Goal: Information Seeking & Learning: Learn about a topic

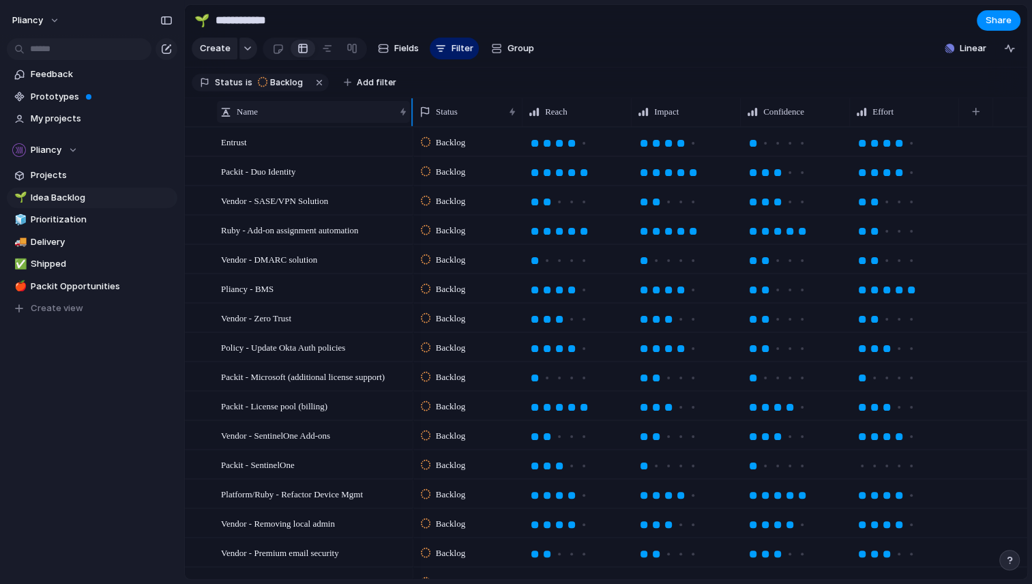
click at [252, 119] on span "Name" at bounding box center [247, 112] width 21 height 14
click at [258, 153] on span "Sort ascending" at bounding box center [276, 152] width 66 height 14
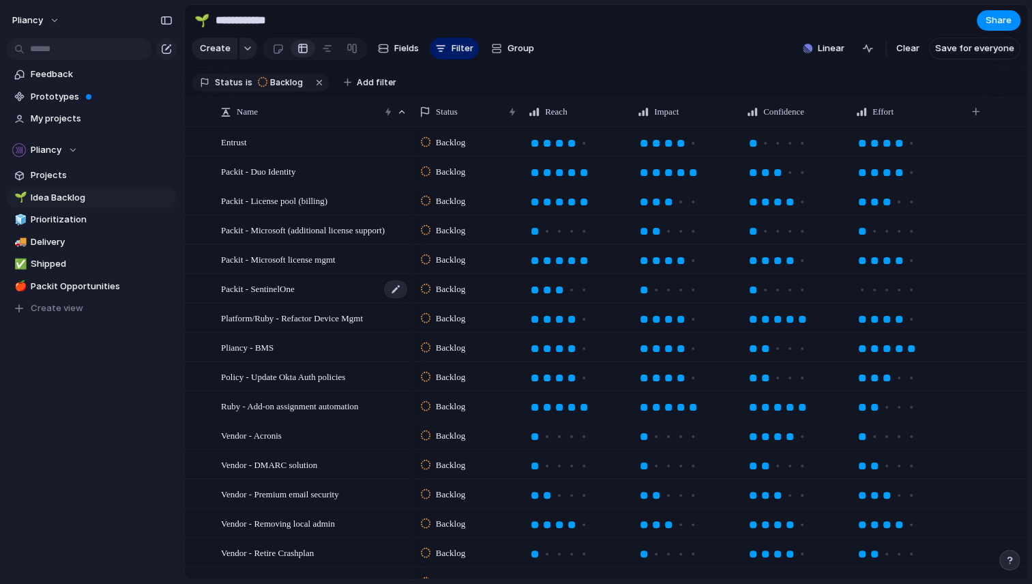
click at [279, 296] on span "Packit - SentinelOne" at bounding box center [258, 288] width 74 height 16
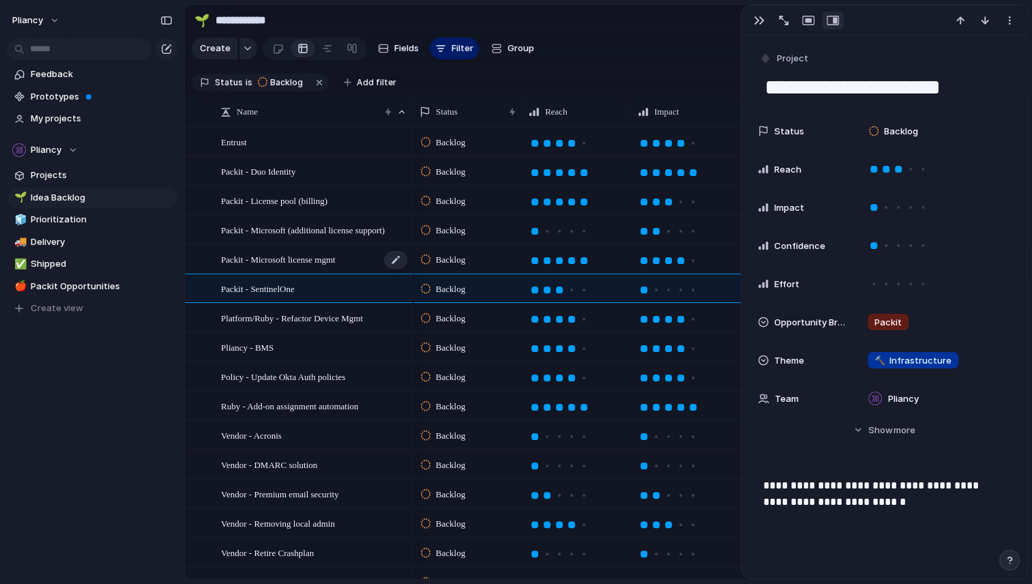
click at [299, 267] on span "Packit - Microsoft license mgmt" at bounding box center [278, 259] width 115 height 16
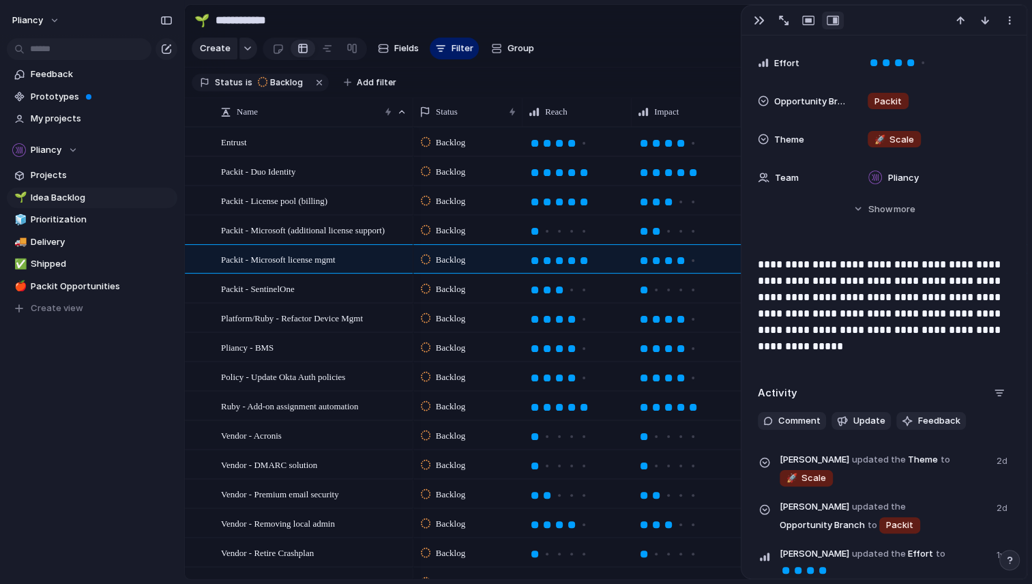
scroll to position [310, 0]
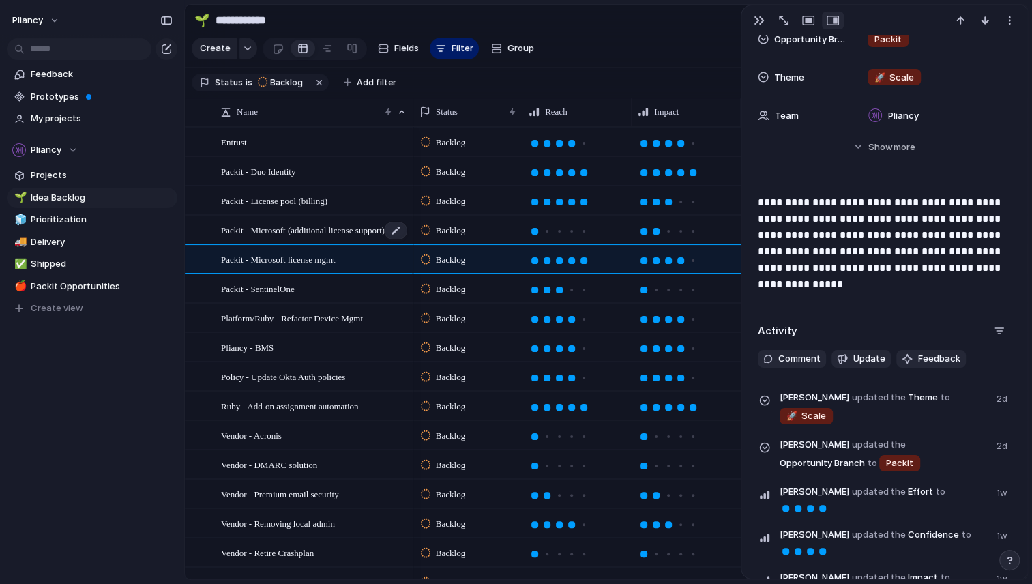
click at [264, 237] on span "Packit - Microsoft (additional license support)" at bounding box center [303, 230] width 164 height 16
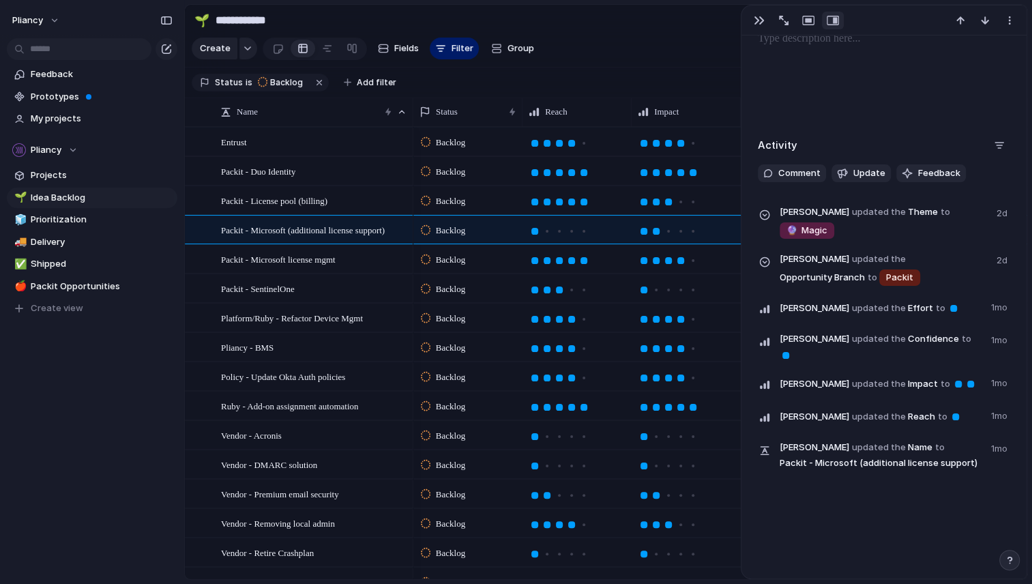
scroll to position [68, 0]
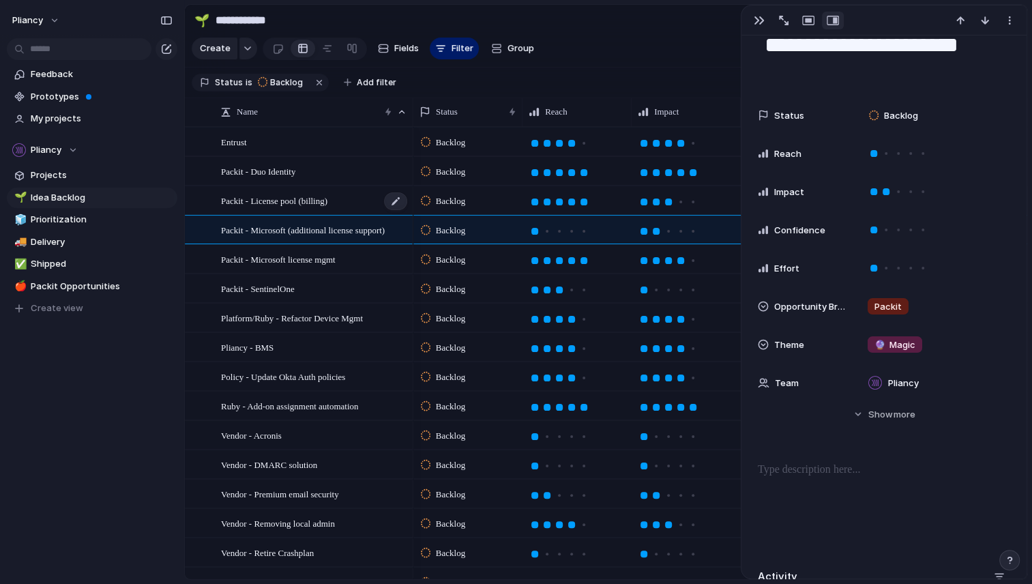
click at [266, 208] on span "Packit - License pool (billing)" at bounding box center [274, 200] width 106 height 16
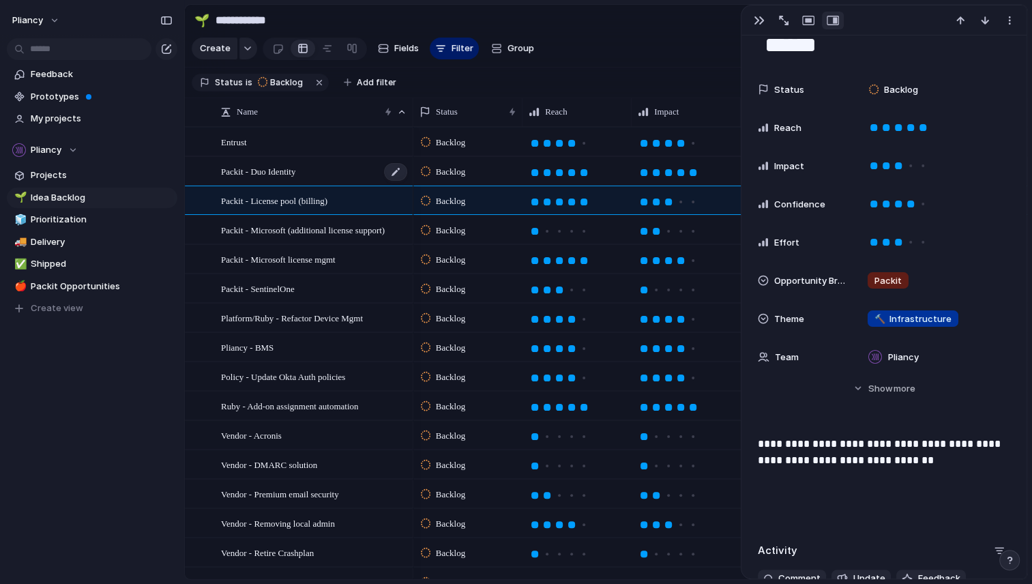
click at [270, 179] on span "Packit - Duo Identity" at bounding box center [258, 171] width 74 height 16
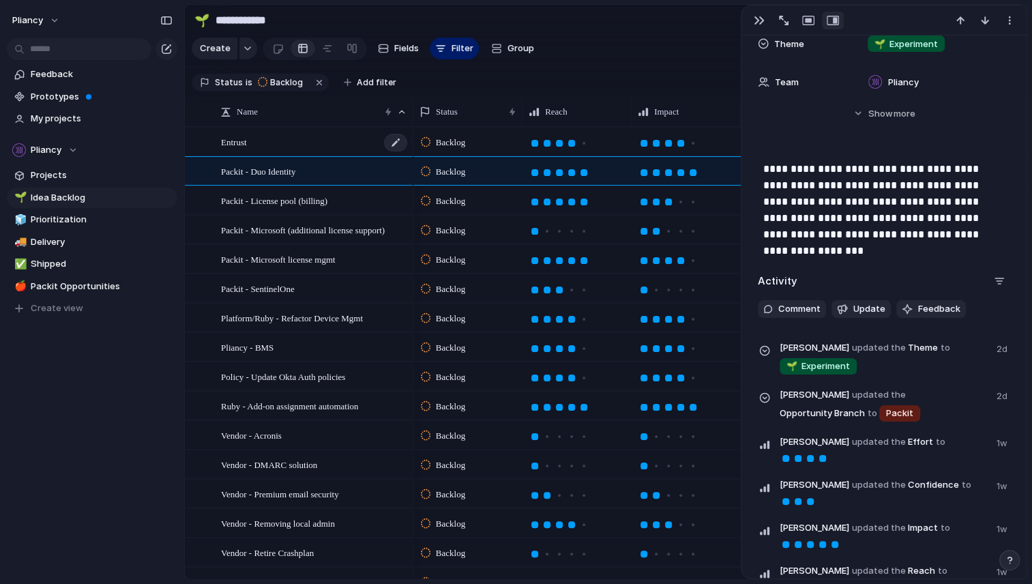
click at [228, 149] on span "Entrust" at bounding box center [234, 142] width 26 height 16
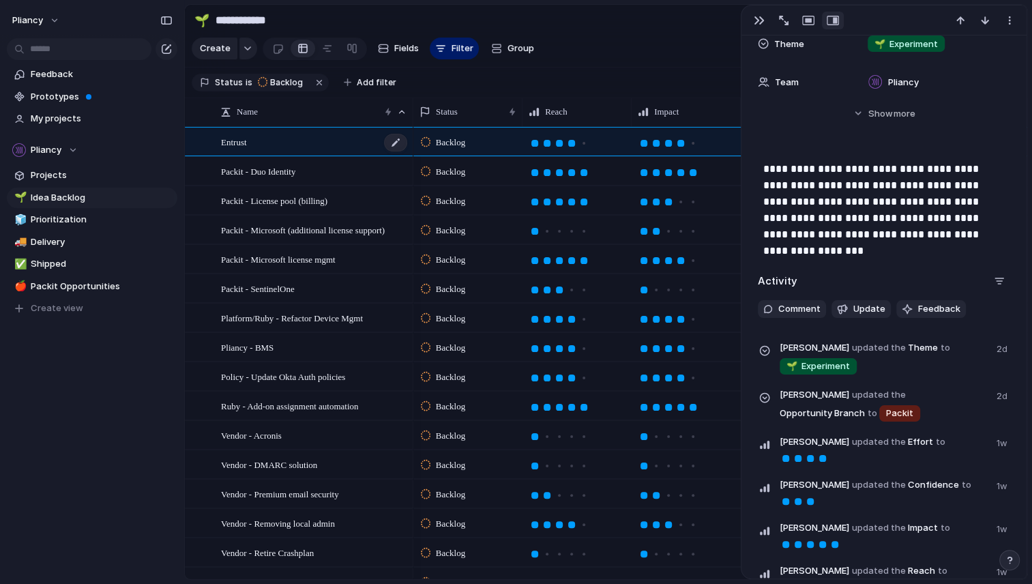
type textarea "*******"
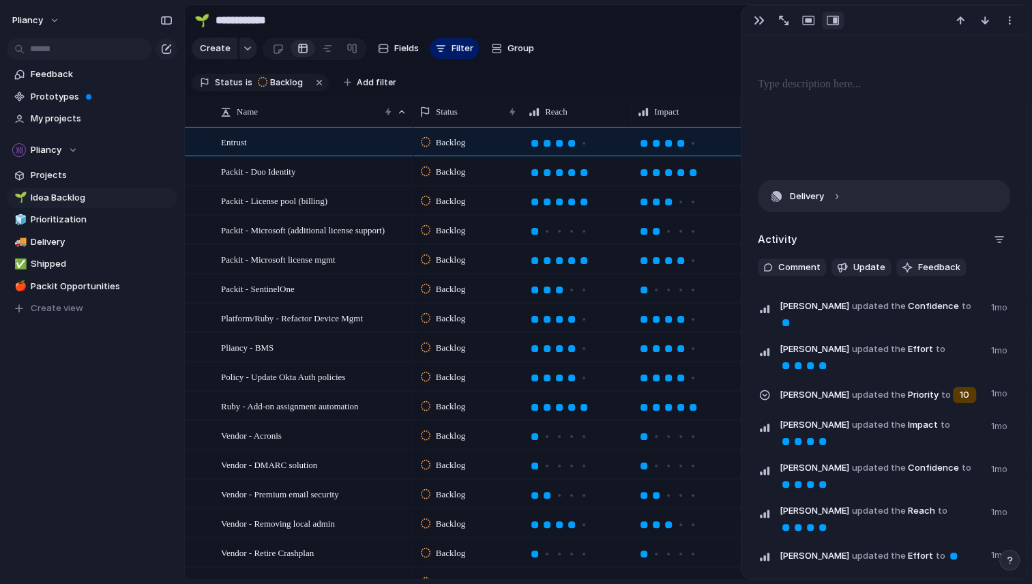
scroll to position [417, 0]
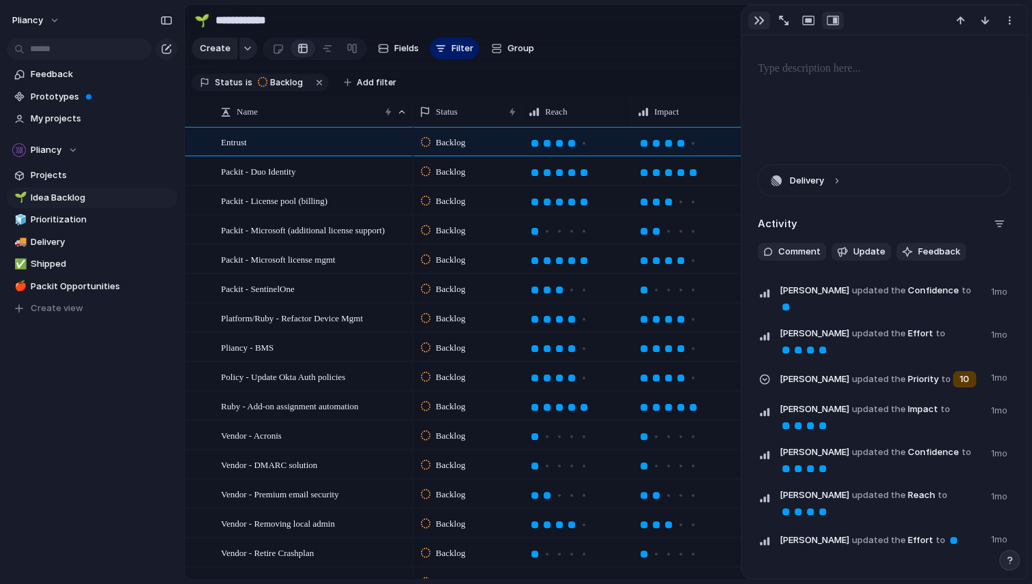
click at [759, 23] on div "button" at bounding box center [758, 20] width 11 height 11
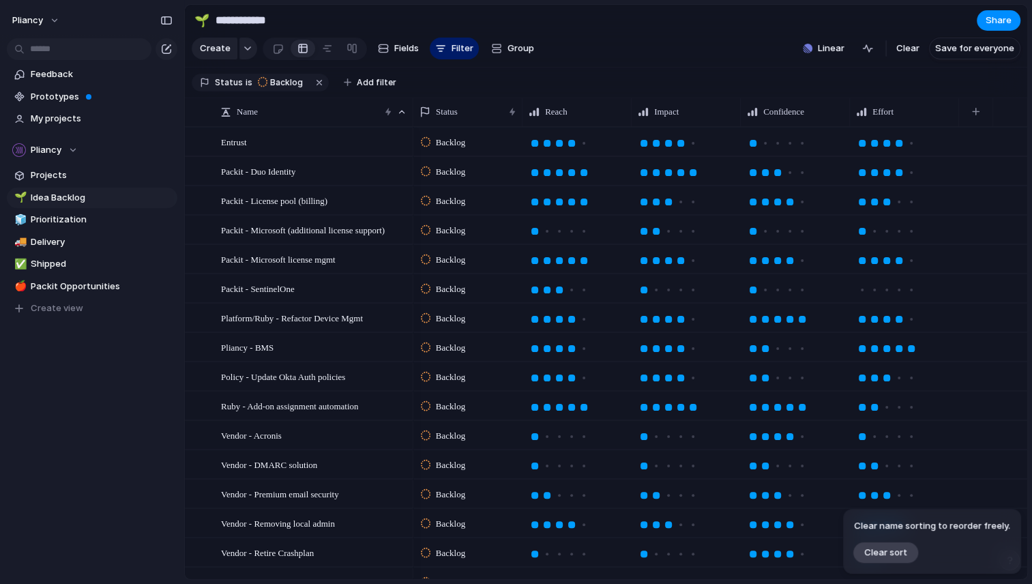
click at [645, 47] on section "Create Fields Filter Group Zoom Collapse Linear Clear Save for everyone" at bounding box center [606, 51] width 842 height 33
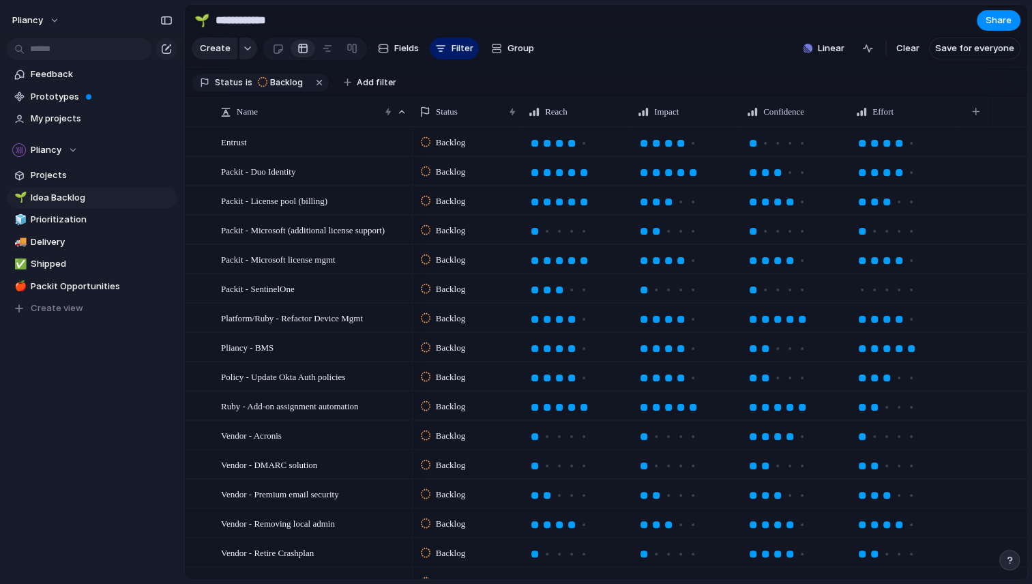
click at [645, 47] on section "Create Fields Filter Group Zoom Collapse Linear Clear Save for everyone" at bounding box center [606, 51] width 842 height 33
click at [443, 54] on button "Filter" at bounding box center [454, 49] width 49 height 22
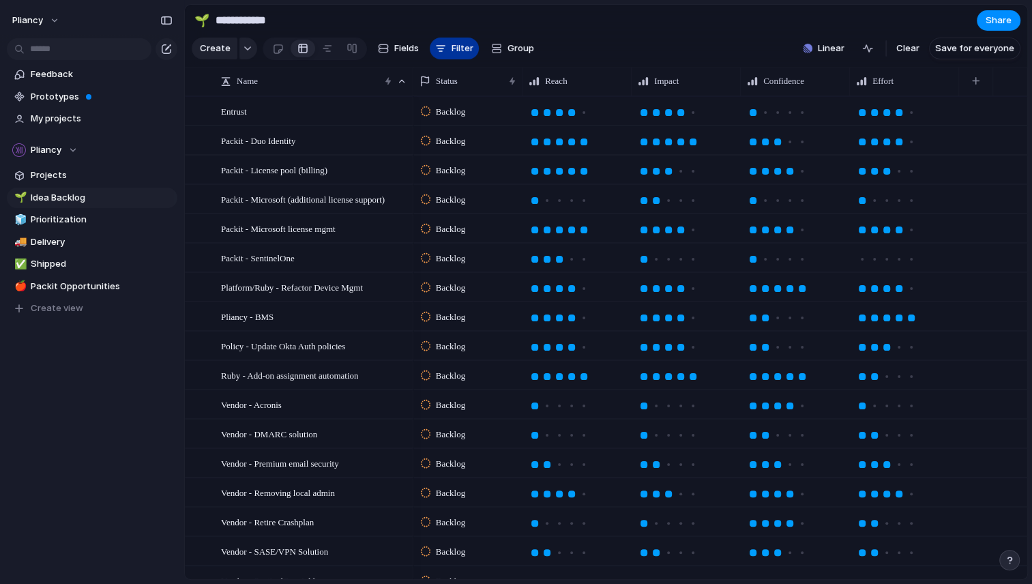
click at [443, 55] on button "Filter" at bounding box center [454, 49] width 49 height 22
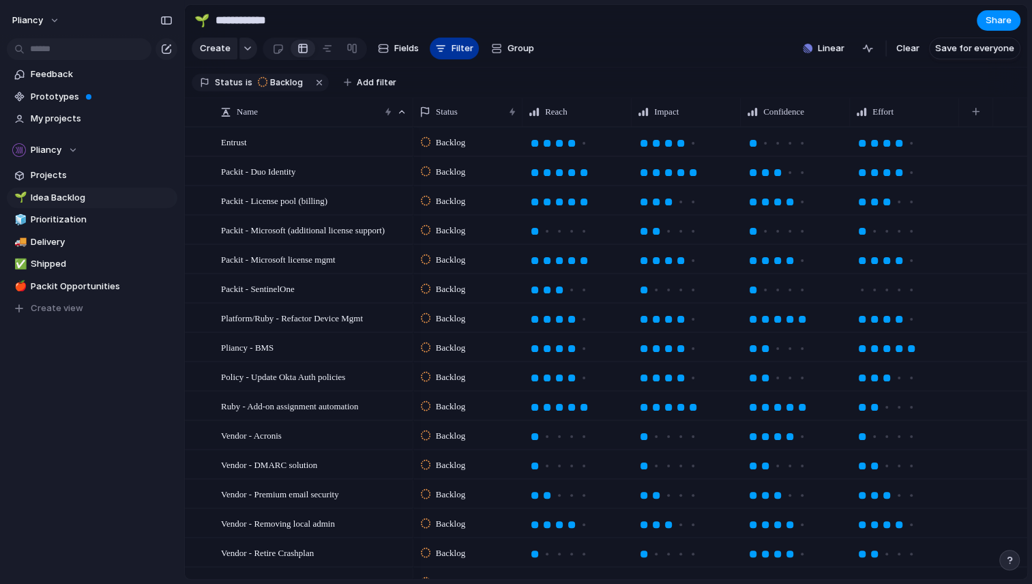
click at [444, 54] on button "Filter" at bounding box center [454, 49] width 49 height 22
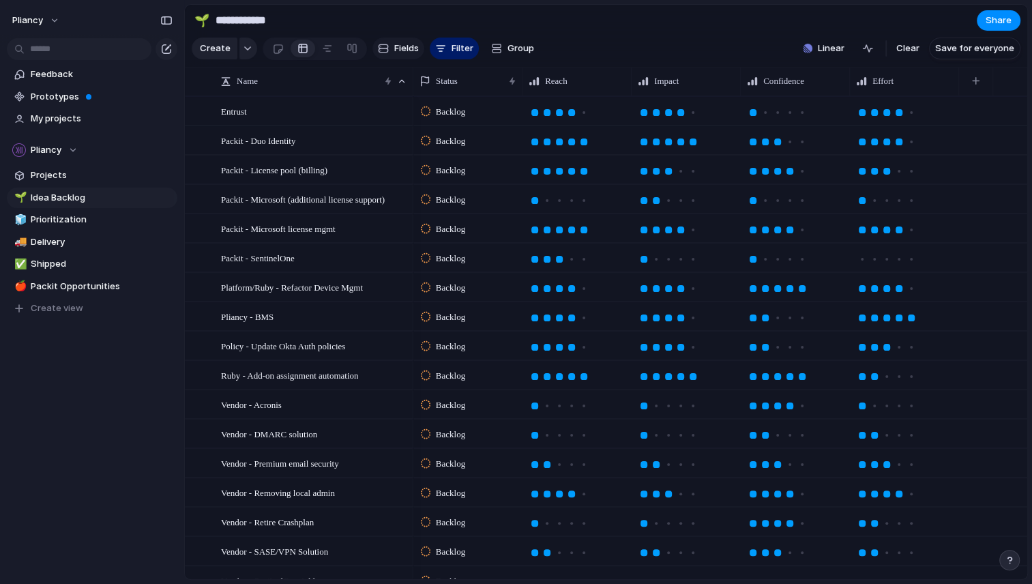
click at [398, 55] on span "Fields" at bounding box center [406, 49] width 25 height 14
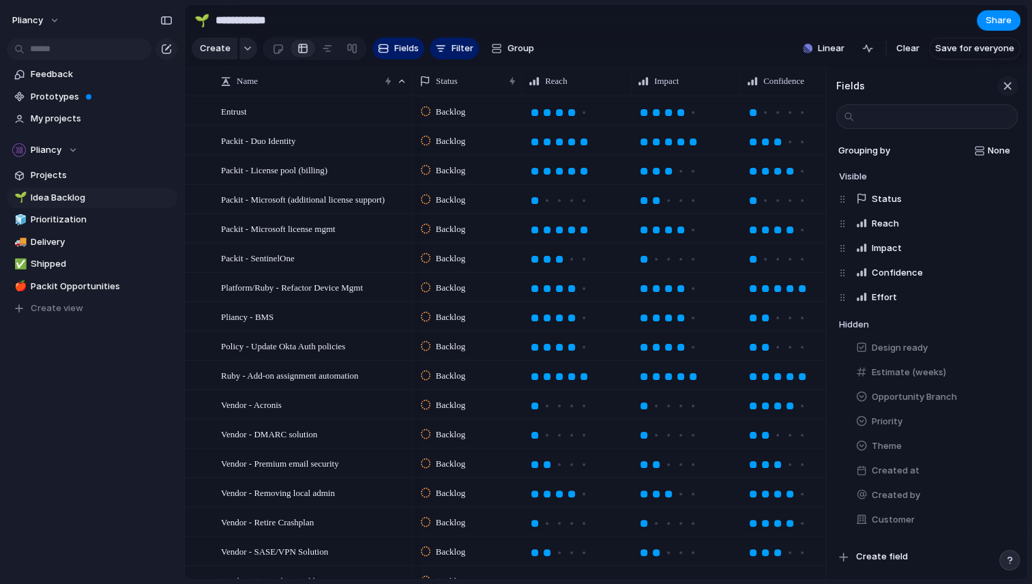
click at [1005, 93] on div "button" at bounding box center [1007, 85] width 15 height 15
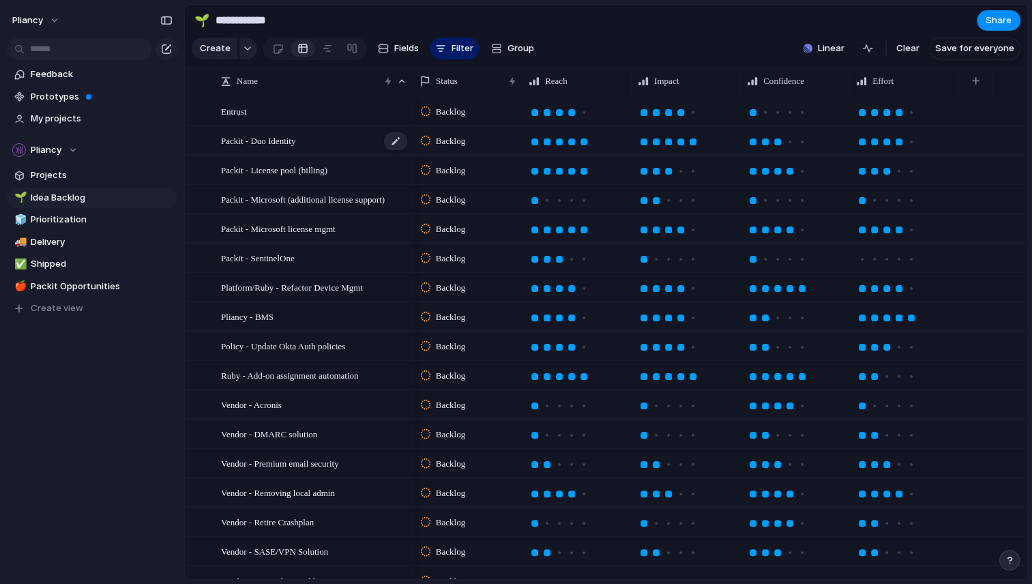
click at [273, 148] on span "Packit - Duo Identity" at bounding box center [258, 140] width 74 height 16
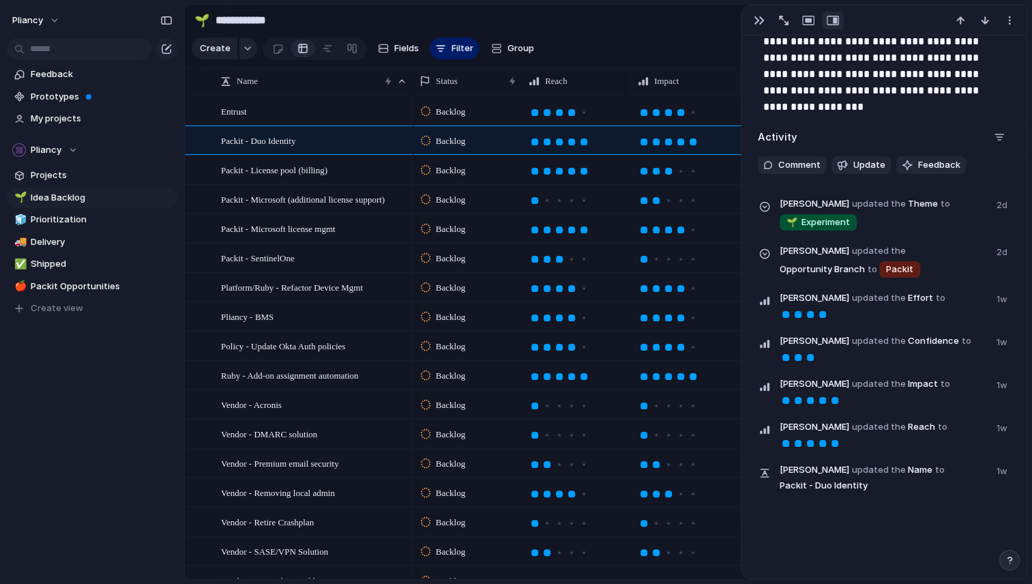
scroll to position [472, 0]
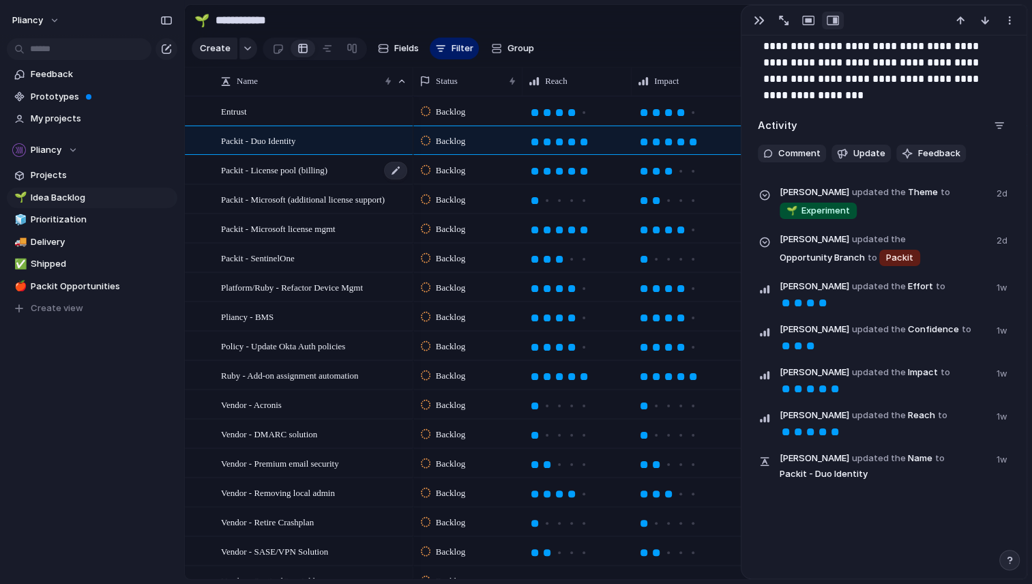
click at [287, 177] on span "Packit - License pool (billing)" at bounding box center [274, 170] width 106 height 16
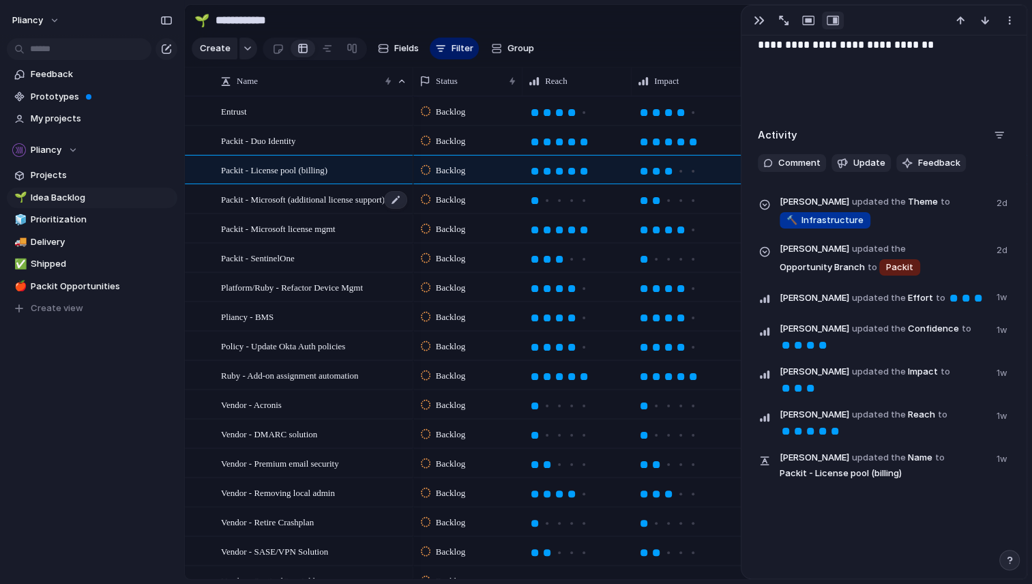
click at [284, 213] on div "Packit - Microsoft (additional license support)" at bounding box center [315, 199] width 188 height 28
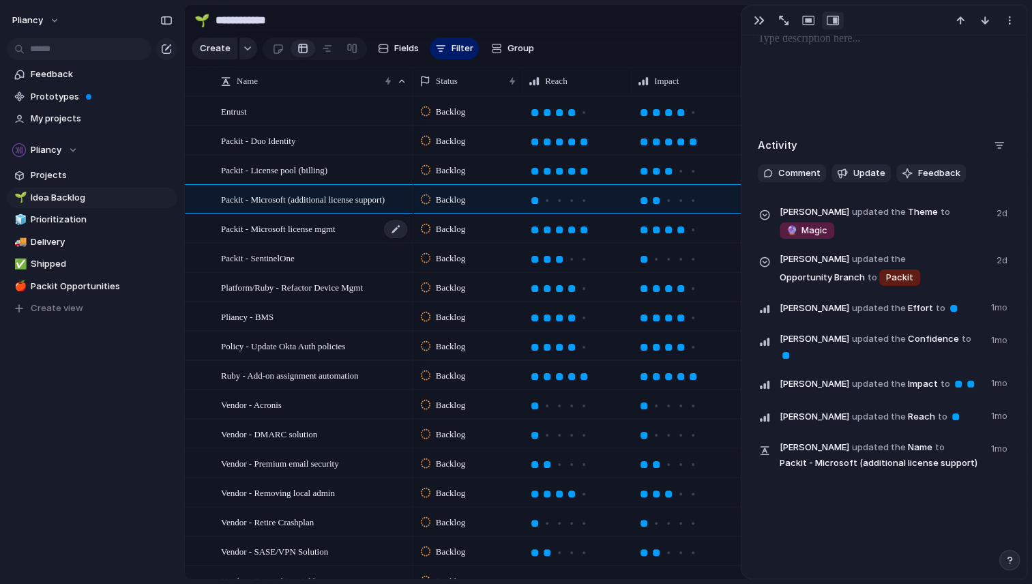
click at [271, 236] on span "Packit - Microsoft license mgmt" at bounding box center [278, 228] width 115 height 16
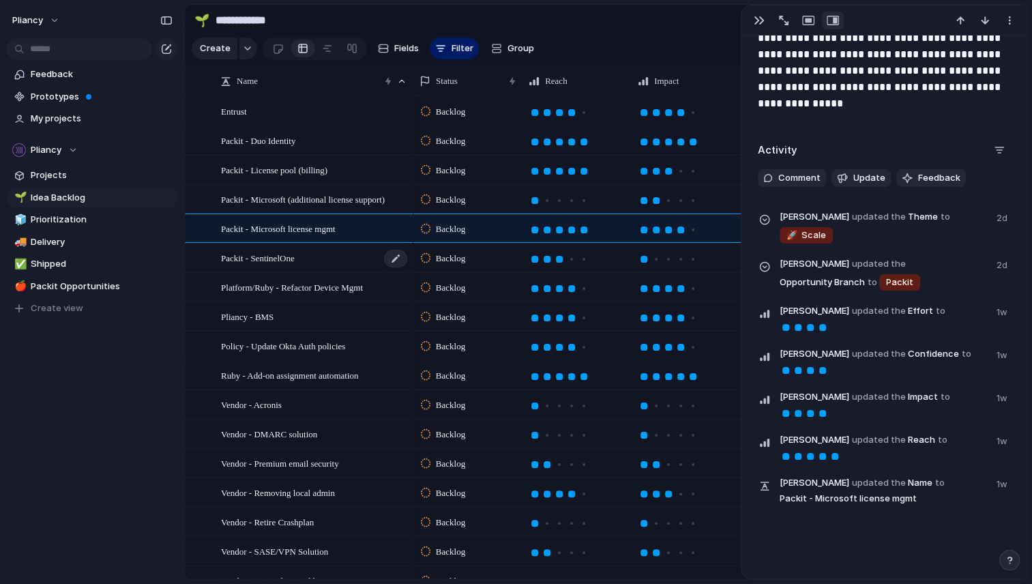
click at [267, 265] on span "Packit - SentinelOne" at bounding box center [258, 258] width 74 height 16
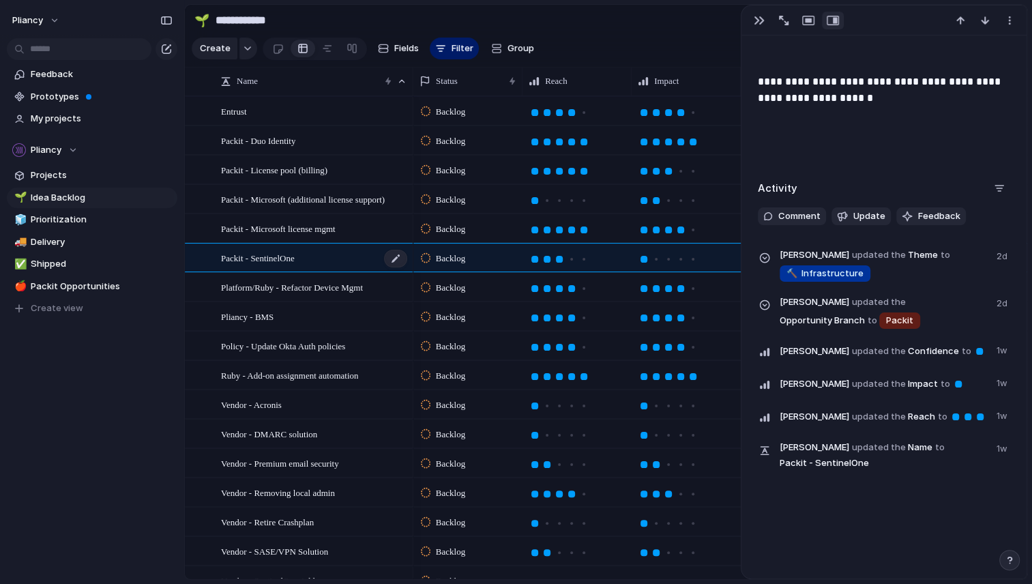
scroll to position [404, 0]
click at [760, 18] on div "button" at bounding box center [758, 20] width 11 height 11
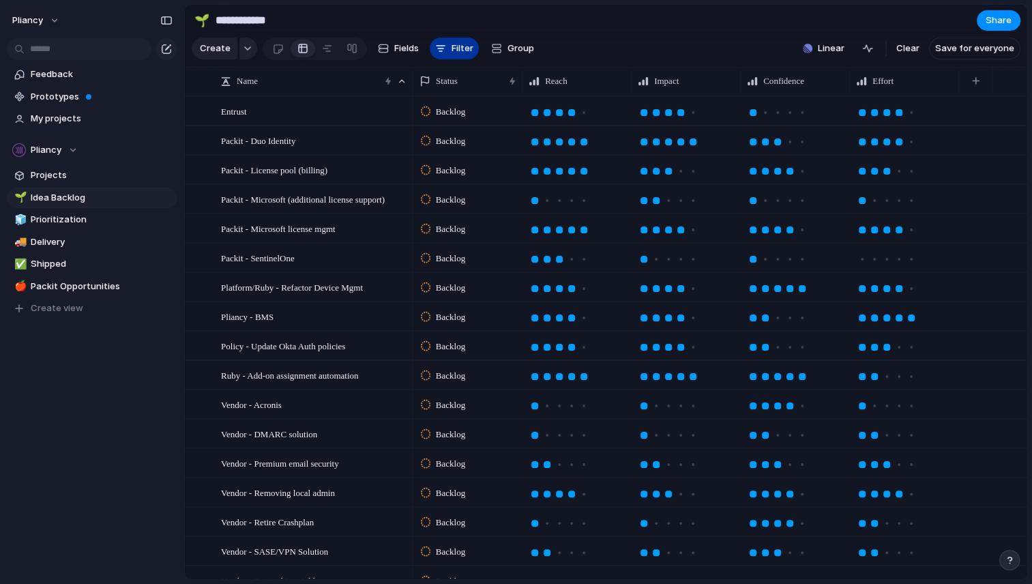
click at [448, 47] on button "Filter" at bounding box center [454, 49] width 49 height 22
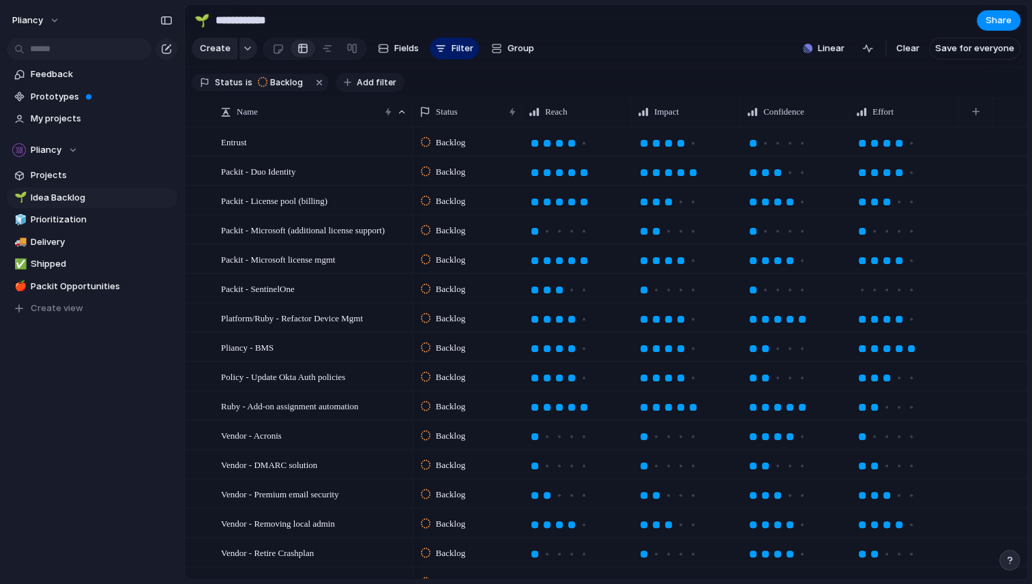
click at [362, 86] on span "Add filter" at bounding box center [377, 82] width 40 height 12
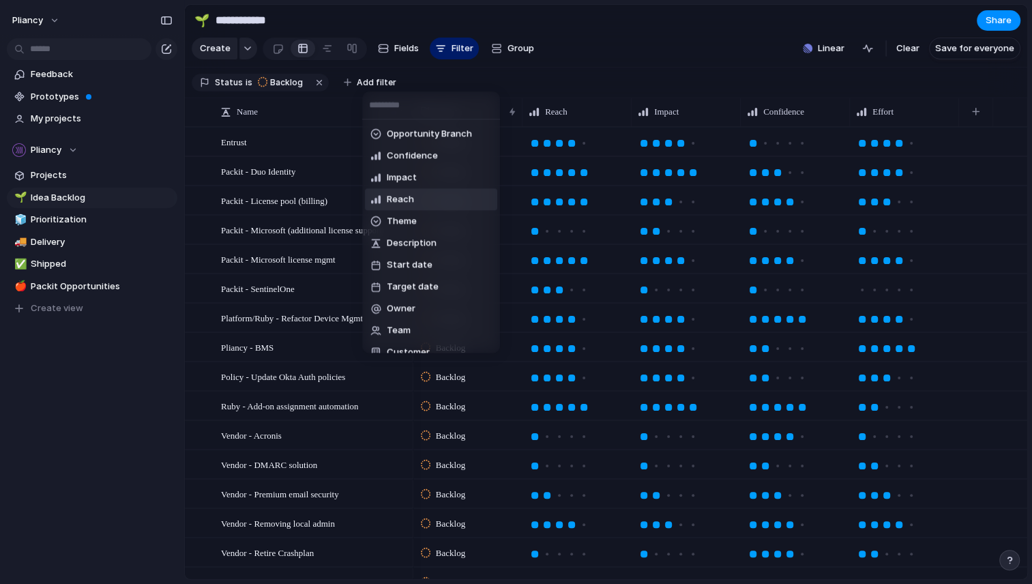
click at [403, 194] on span "Reach" at bounding box center [400, 200] width 27 height 14
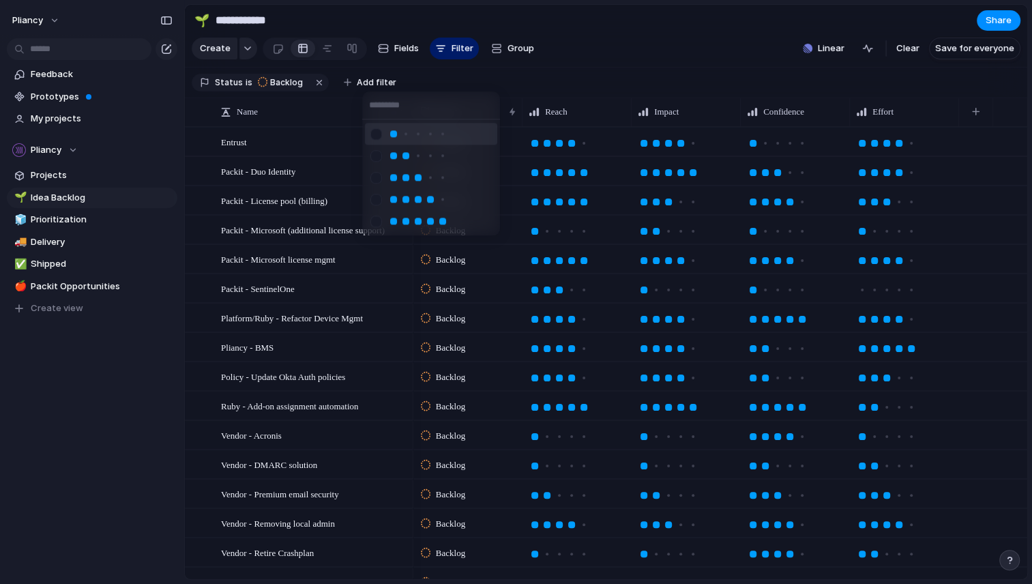
click at [610, 48] on div at bounding box center [516, 292] width 1032 height 584
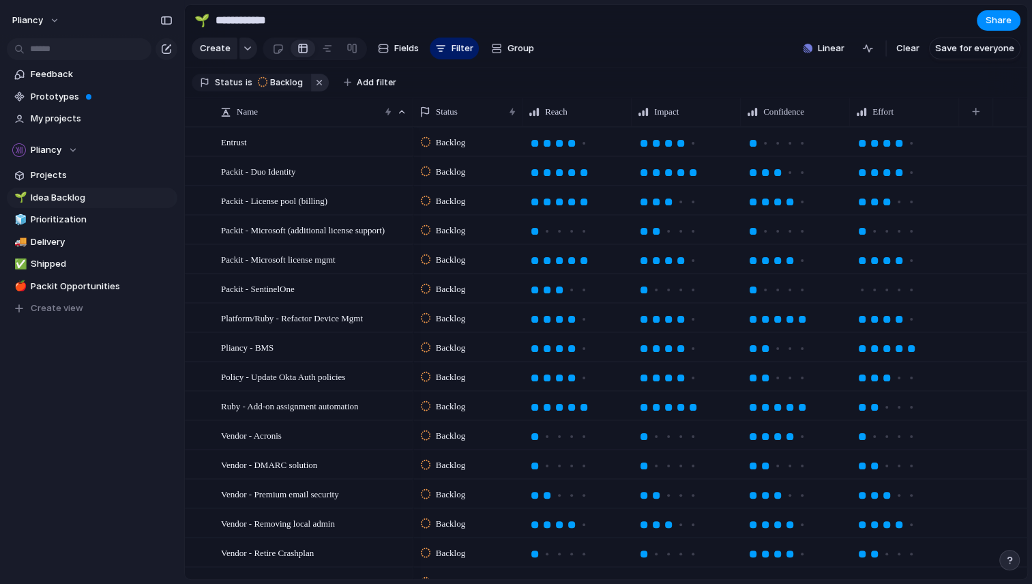
click at [318, 89] on button "button" at bounding box center [320, 83] width 18 height 18
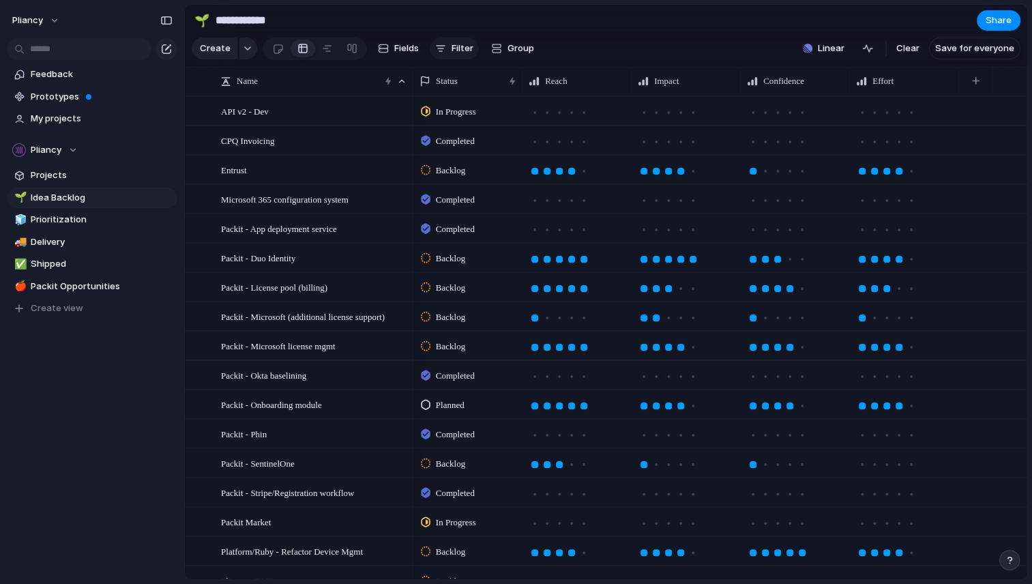
click at [454, 55] on span "Filter" at bounding box center [462, 49] width 22 height 14
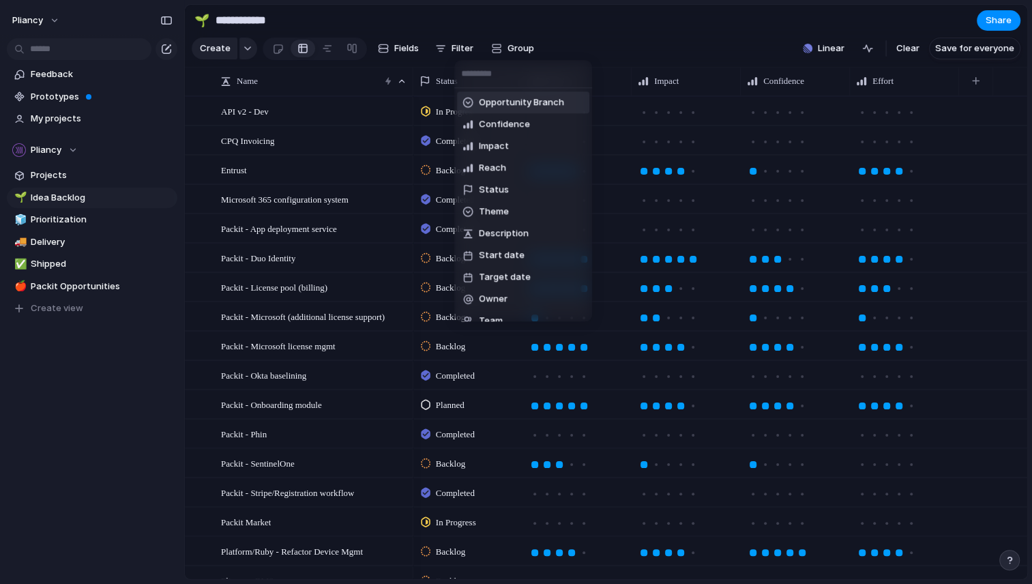
click at [500, 99] on span "Opportunity Branch" at bounding box center [521, 102] width 85 height 14
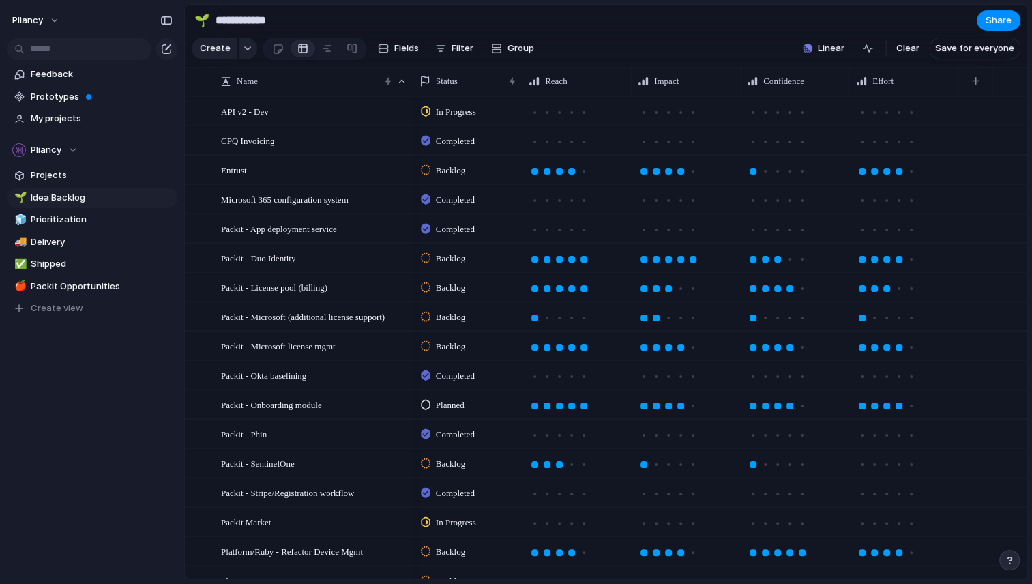
click at [584, 43] on div "Packit Startup leaders Pliancy No Opportunity Branch" at bounding box center [516, 292] width 1032 height 584
click at [67, 194] on span "Idea Backlog" at bounding box center [102, 198] width 142 height 14
click at [451, 54] on span "Filter" at bounding box center [462, 49] width 22 height 14
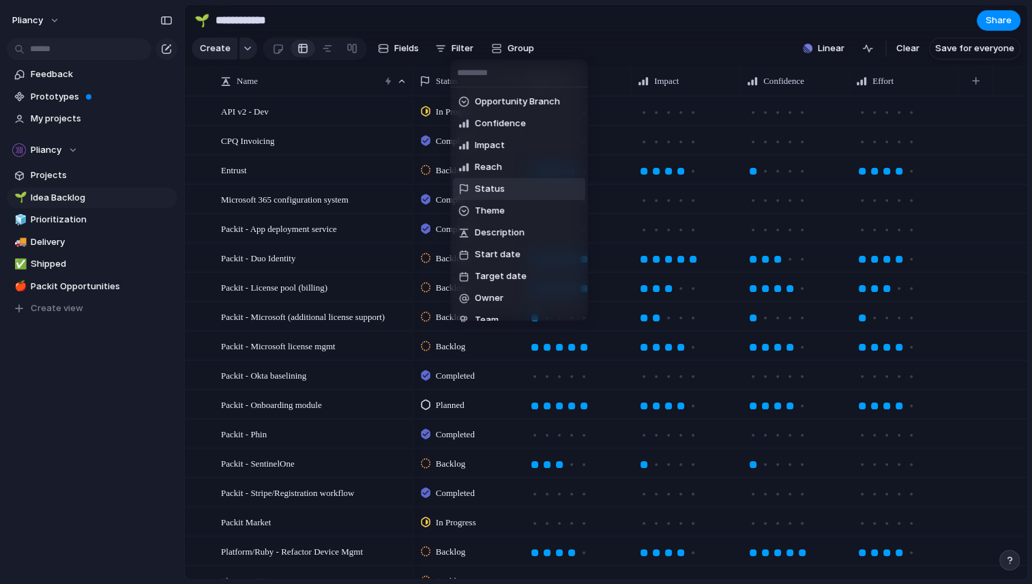
click at [493, 189] on span "Status" at bounding box center [490, 189] width 30 height 14
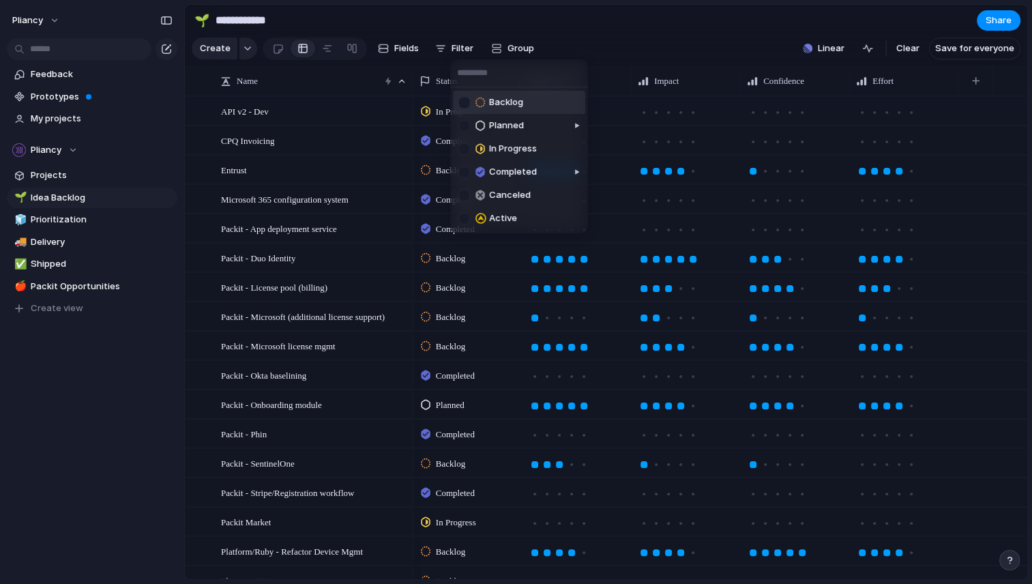
click at [496, 101] on span "Backlog" at bounding box center [506, 102] width 34 height 14
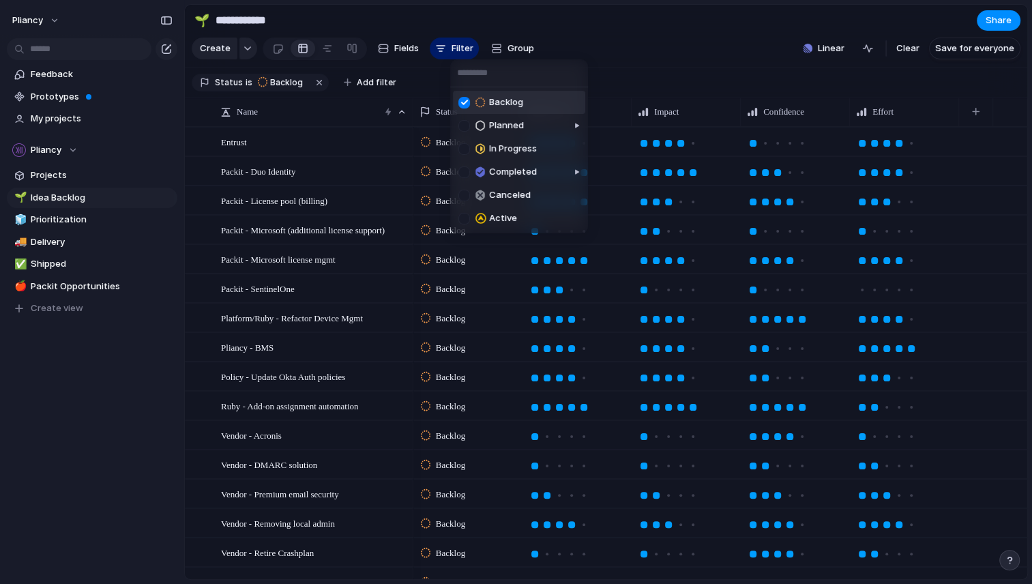
click at [648, 35] on div "Backlog Planned In Progress Completed Canceled Active" at bounding box center [516, 292] width 1032 height 584
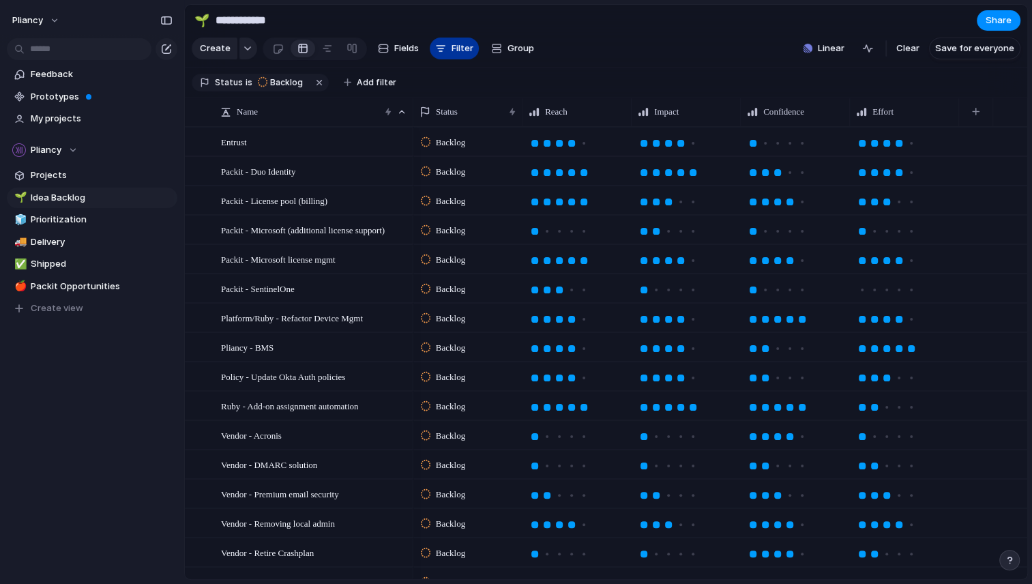
click at [454, 55] on span "Filter" at bounding box center [462, 49] width 22 height 14
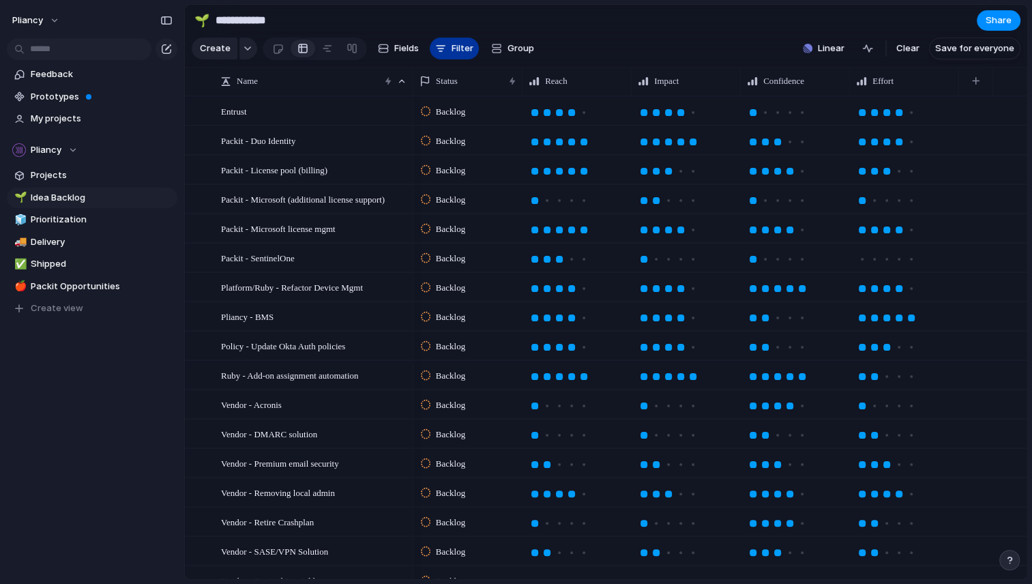
click at [454, 55] on span "Filter" at bounding box center [462, 49] width 22 height 14
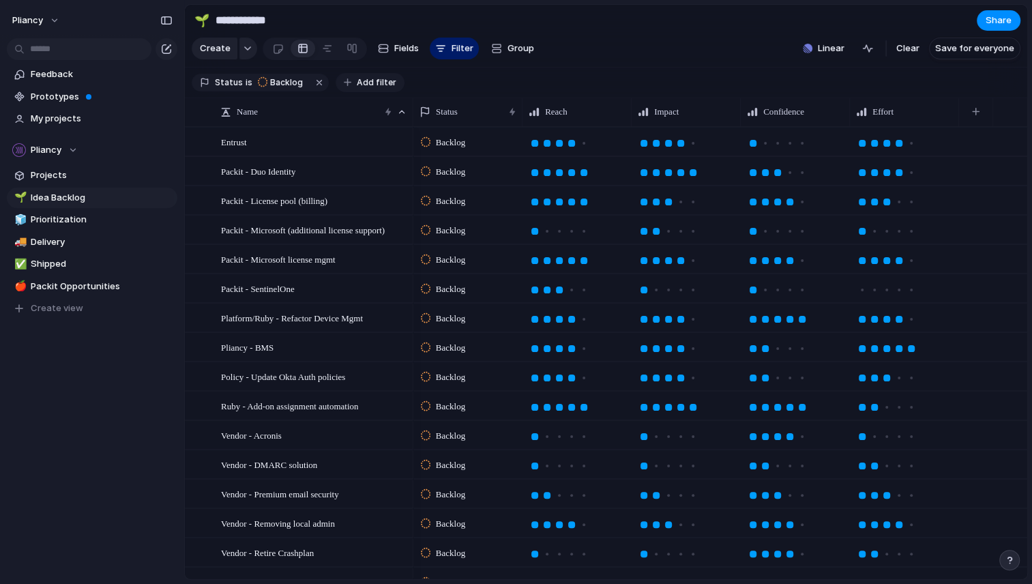
click at [363, 89] on span "Add filter" at bounding box center [377, 82] width 40 height 12
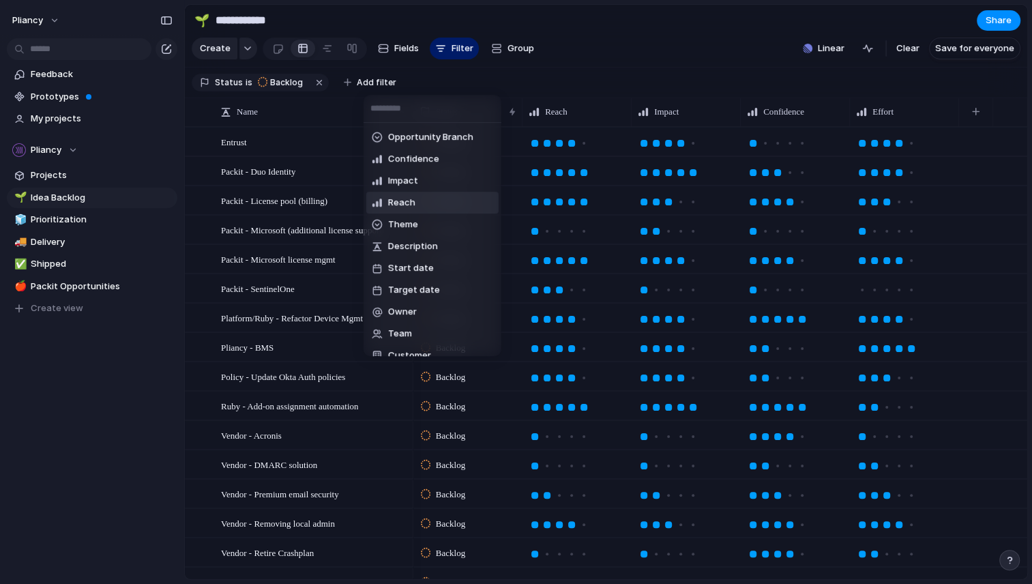
click at [406, 196] on span "Reach" at bounding box center [401, 203] width 27 height 14
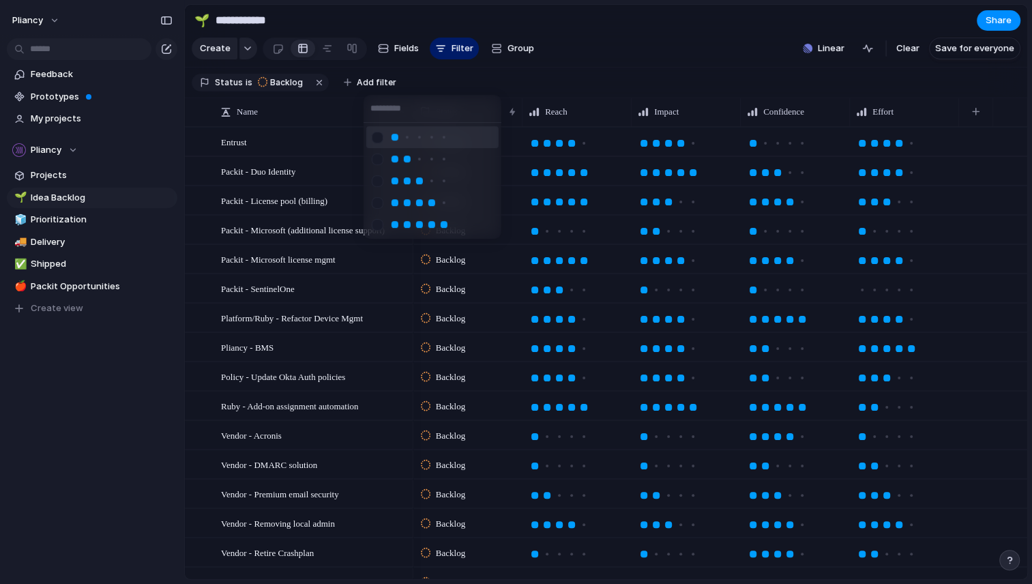
click at [576, 63] on div at bounding box center [516, 292] width 1032 height 584
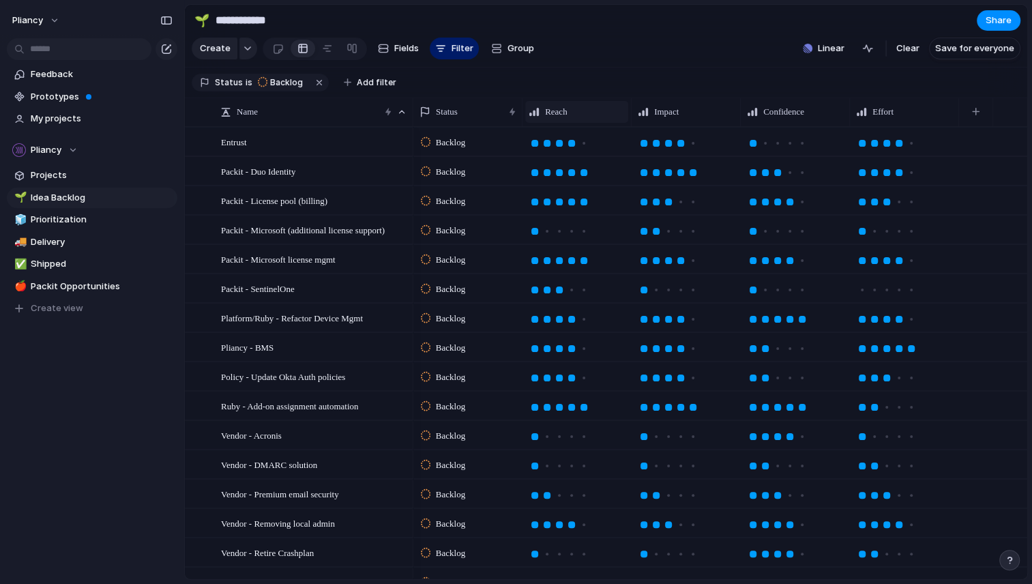
click at [562, 119] on span "Reach" at bounding box center [556, 112] width 22 height 14
click at [584, 77] on div "Modify Hide Sort ascending Sort descending" at bounding box center [516, 292] width 1032 height 584
click at [555, 119] on span "Reach" at bounding box center [556, 112] width 22 height 14
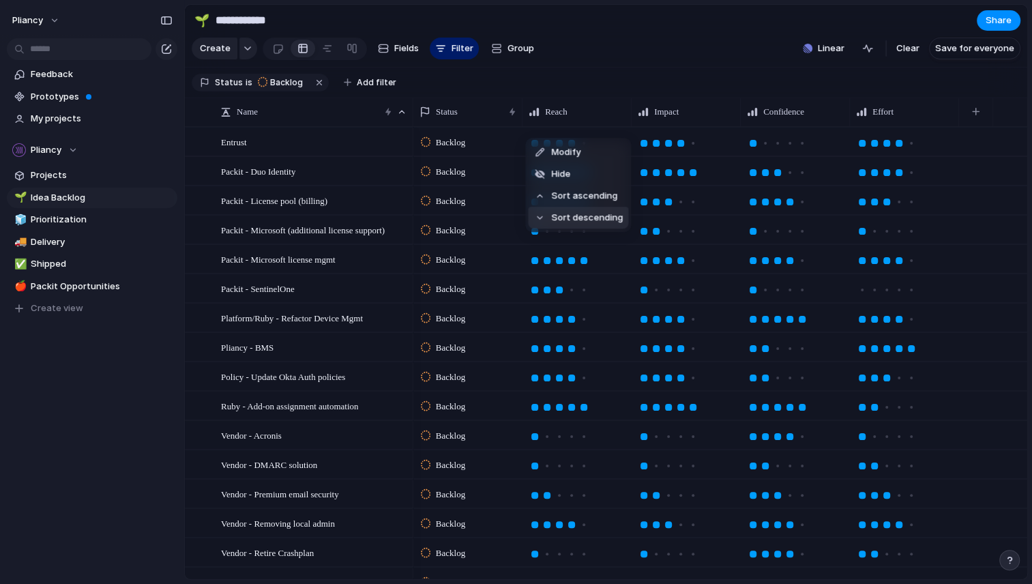
click at [563, 217] on span "Sort descending" at bounding box center [587, 218] width 72 height 14
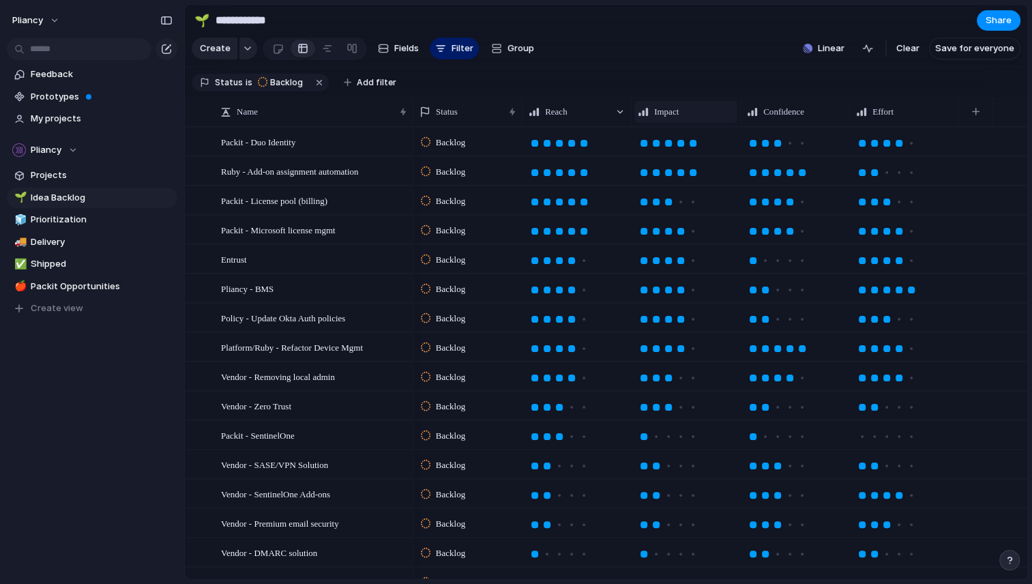
click at [670, 119] on span "Impact" at bounding box center [666, 112] width 25 height 14
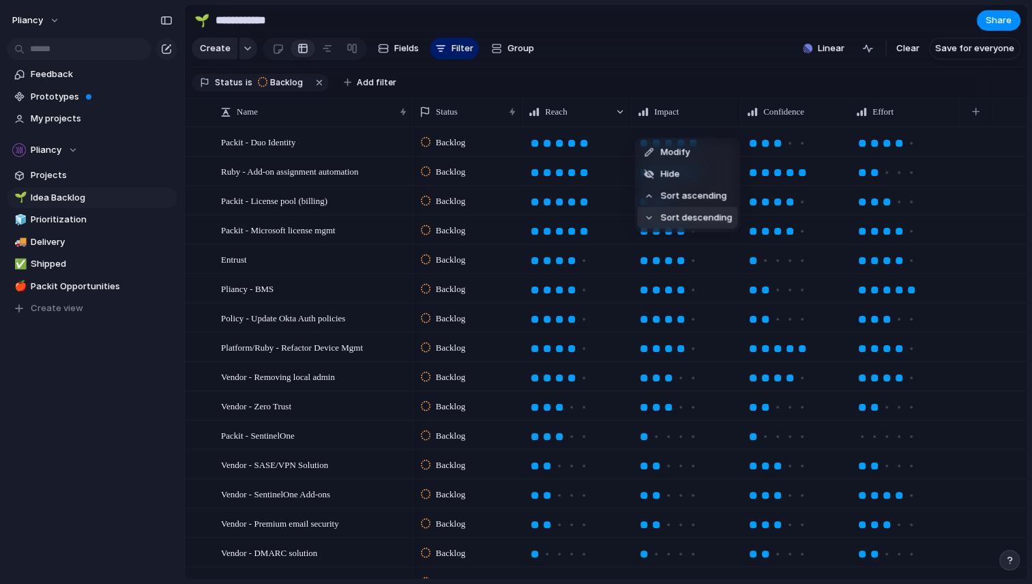
click at [672, 213] on span "Sort descending" at bounding box center [696, 218] width 72 height 14
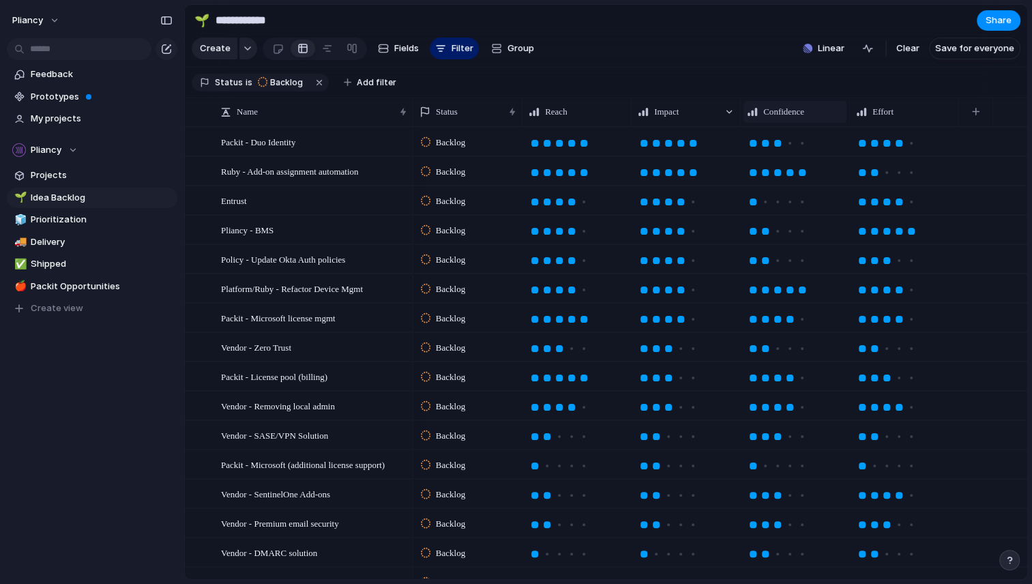
click at [790, 119] on span "Confidence" at bounding box center [783, 112] width 41 height 14
click at [794, 192] on span "Sort ascending" at bounding box center [802, 196] width 66 height 14
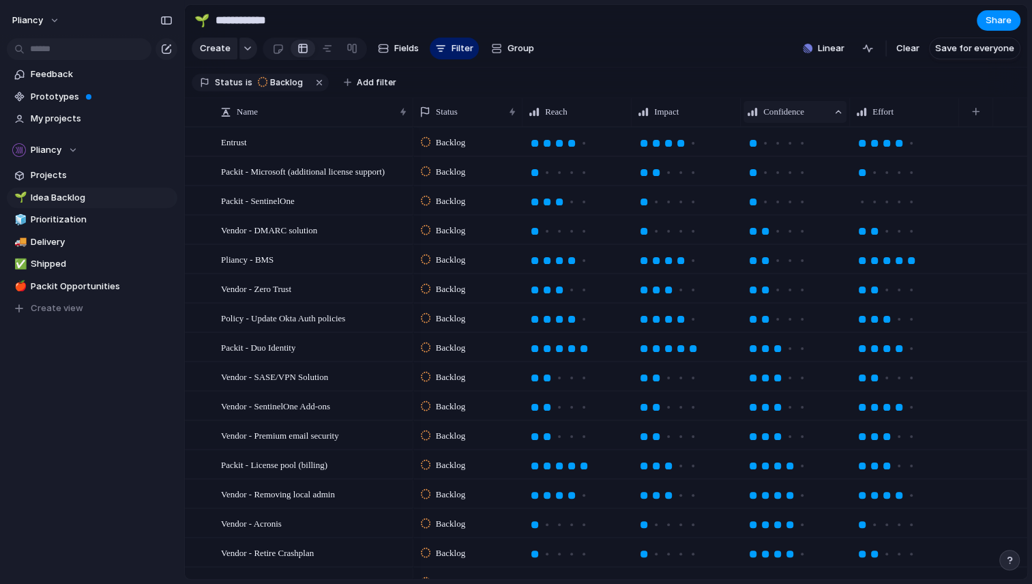
click at [797, 119] on span "Confidence" at bounding box center [783, 112] width 41 height 14
click at [793, 212] on span "Sort descending" at bounding box center [805, 219] width 72 height 14
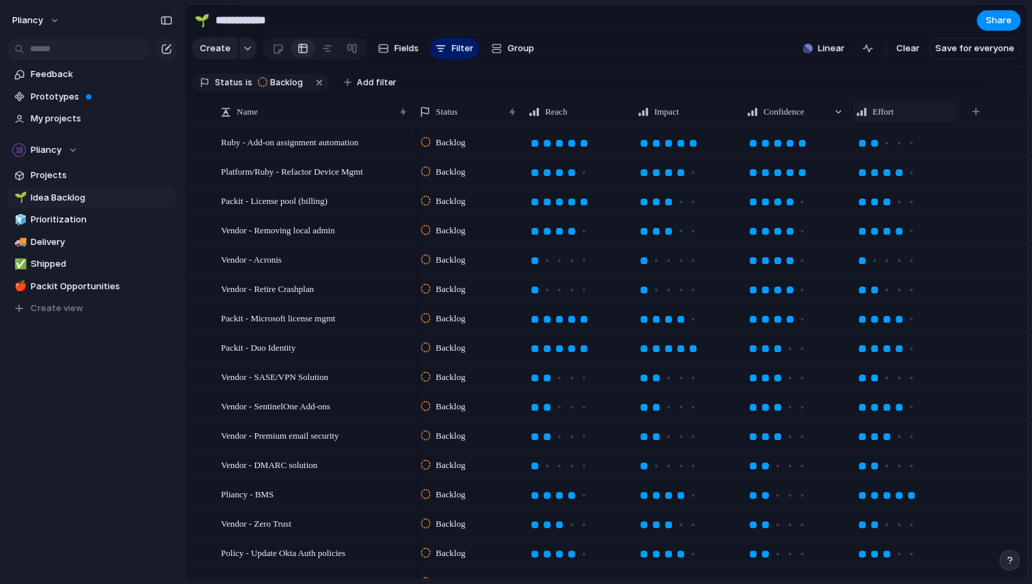
click at [878, 119] on span "Effort" at bounding box center [882, 112] width 21 height 14
click at [889, 194] on span "Sort ascending" at bounding box center [911, 196] width 66 height 14
